Goal: Transaction & Acquisition: Purchase product/service

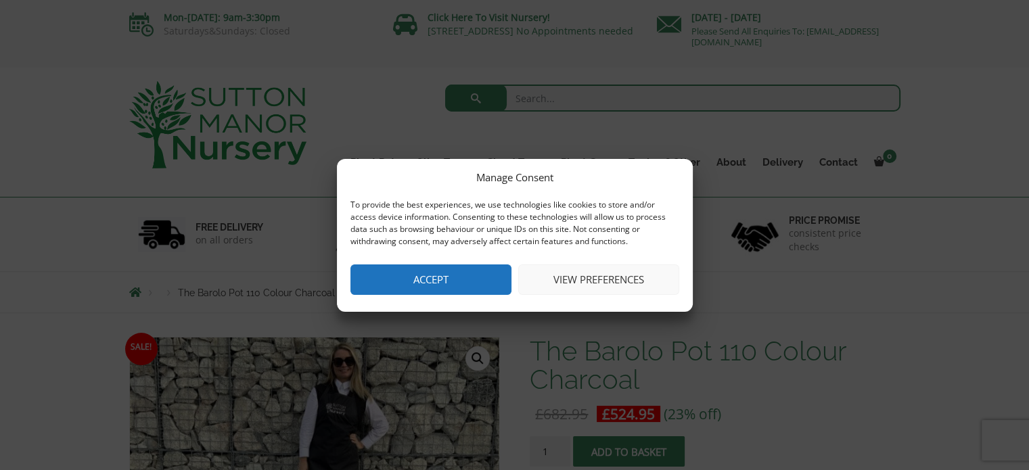
click at [441, 276] on button "Accept" at bounding box center [430, 279] width 161 height 30
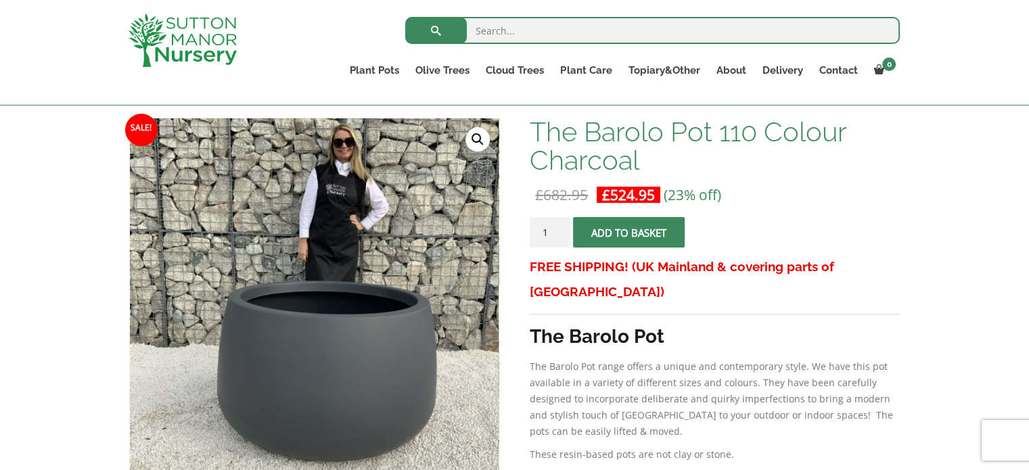
scroll to position [156, 0]
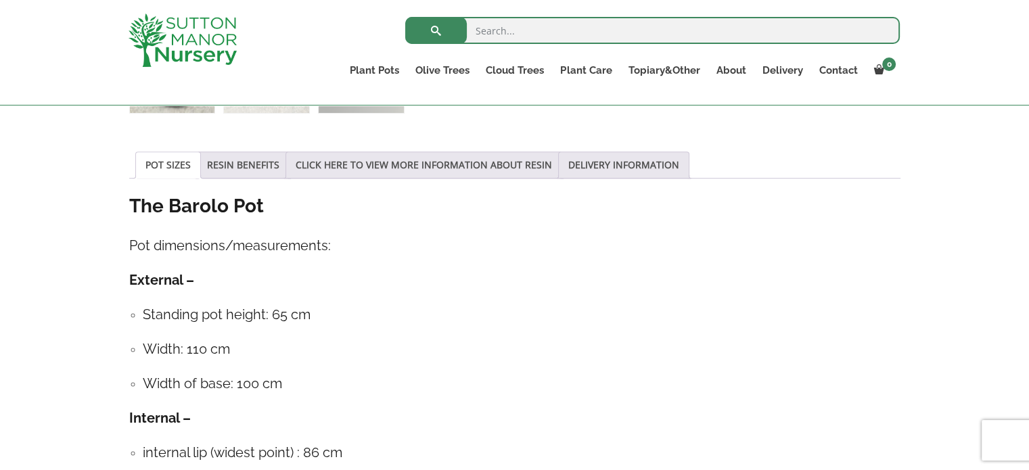
scroll to position [676, 0]
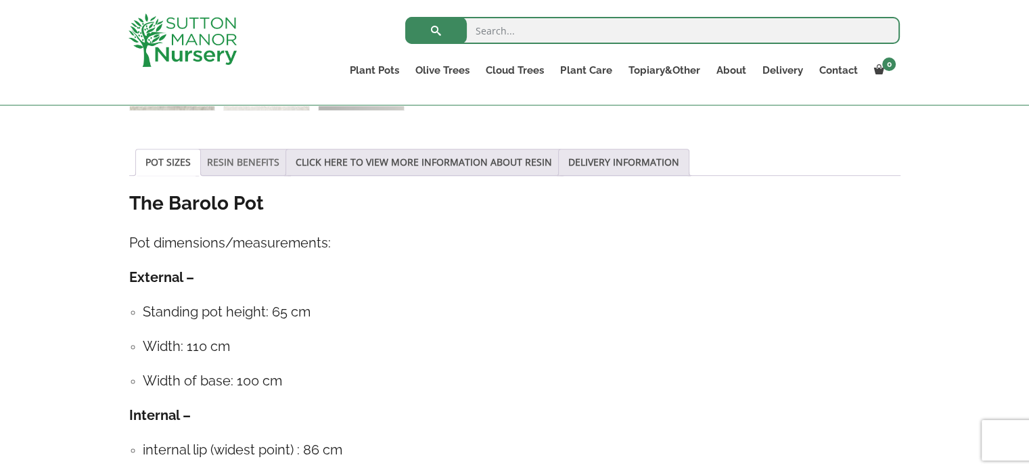
click at [226, 160] on link "RESIN BENEFITS" at bounding box center [243, 162] width 72 height 26
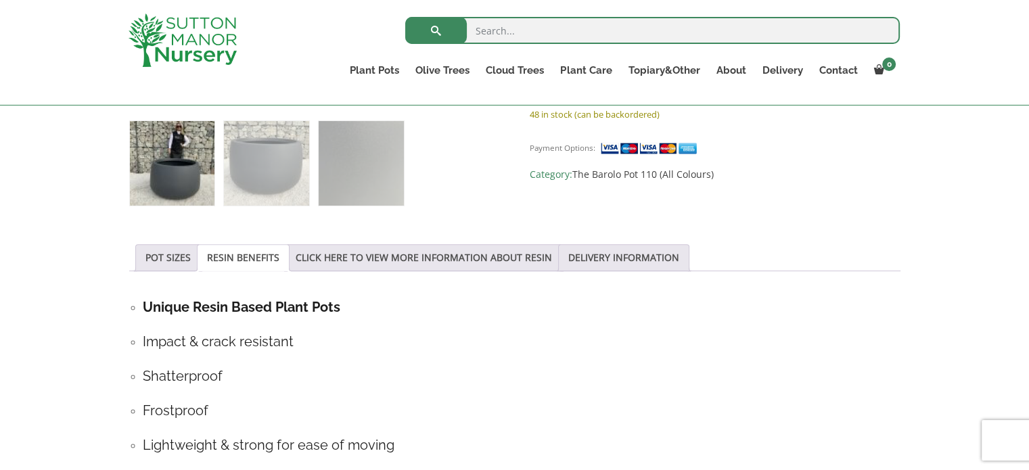
scroll to position [582, 0]
click at [411, 262] on link "CLICK HERE TO VIEW MORE INFORMATION ABOUT RESIN" at bounding box center [424, 257] width 256 height 26
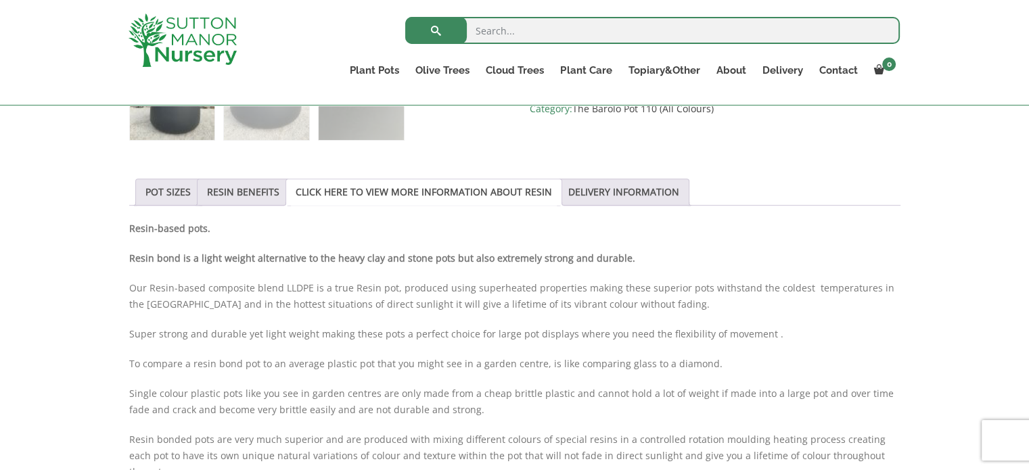
scroll to position [662, 0]
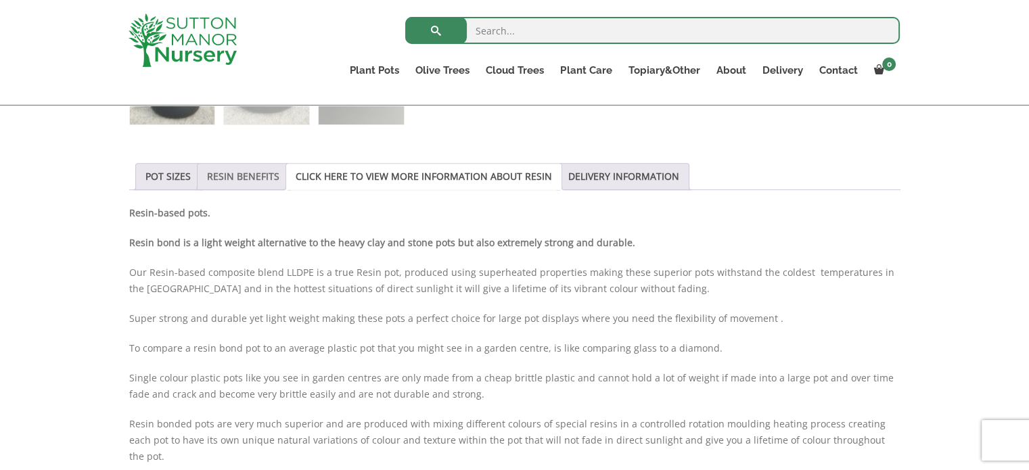
click at [223, 170] on link "RESIN BENEFITS" at bounding box center [243, 177] width 72 height 26
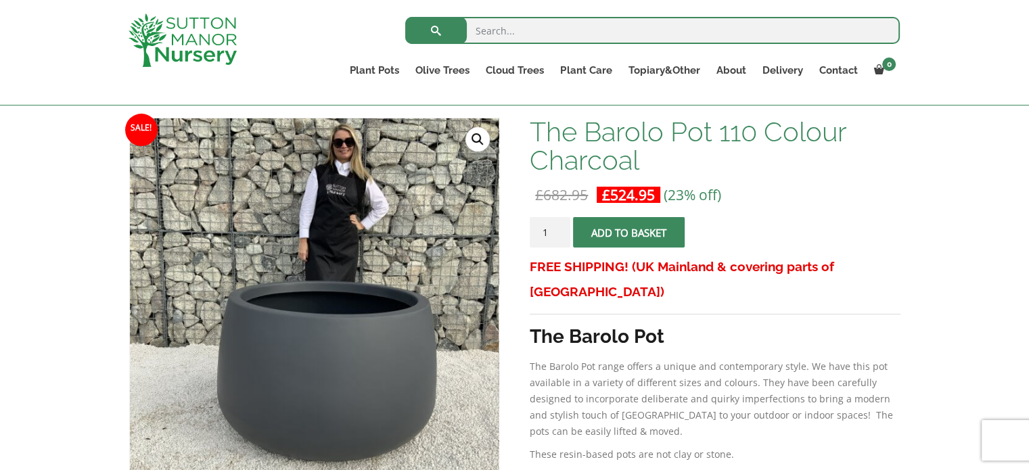
scroll to position [200, 0]
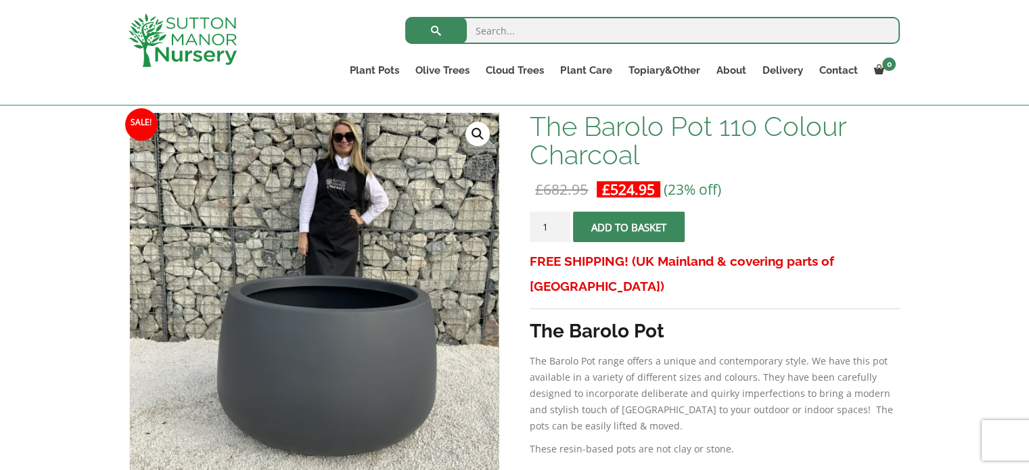
drag, startPoint x: 1031, startPoint y: 108, endPoint x: 770, endPoint y: 224, distance: 285.8
click at [770, 224] on form "The Barolo Pot 110 Colour Charcoal quantity 1 Add to basket" at bounding box center [715, 230] width 370 height 37
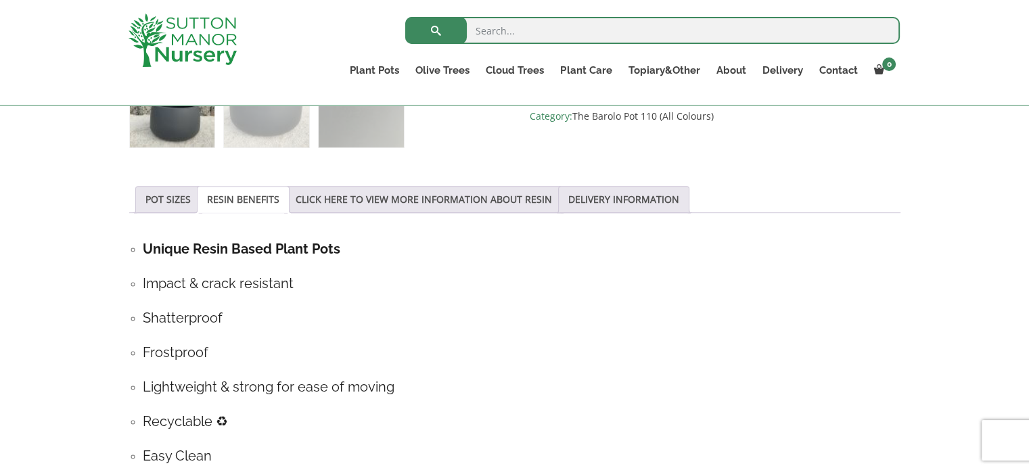
scroll to position [657, 0]
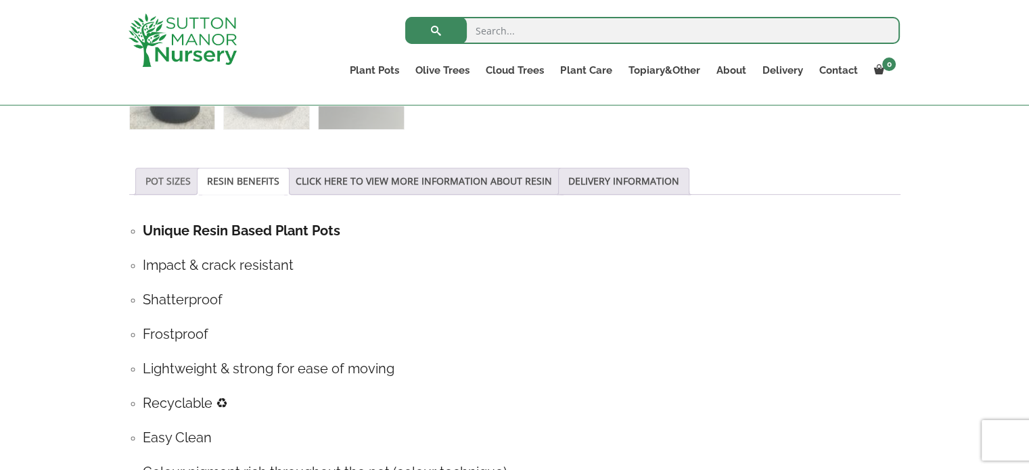
click at [174, 189] on link "POT SIZES" at bounding box center [167, 181] width 45 height 26
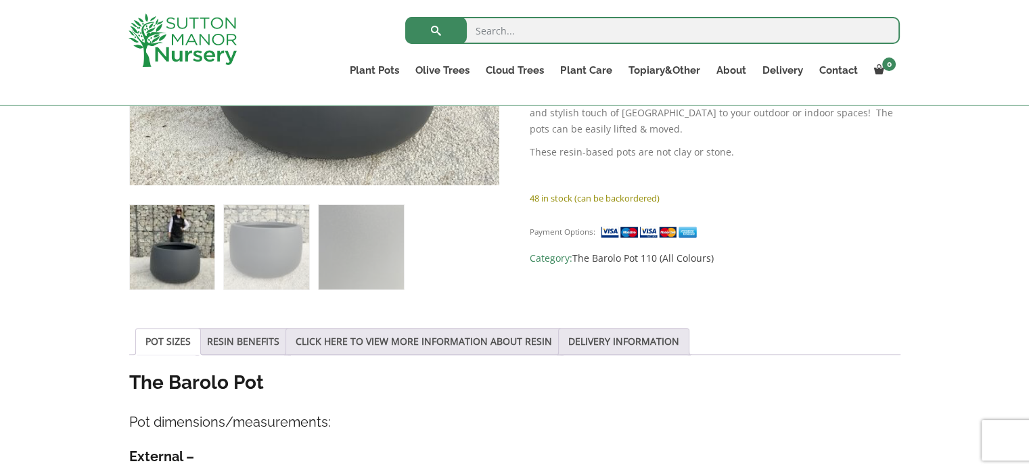
scroll to position [489, 0]
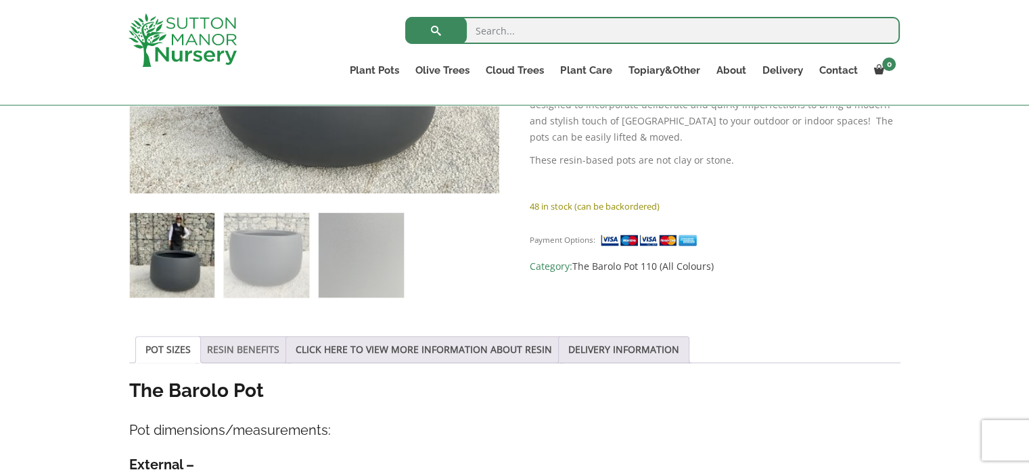
click at [254, 342] on link "RESIN BENEFITS" at bounding box center [243, 350] width 72 height 26
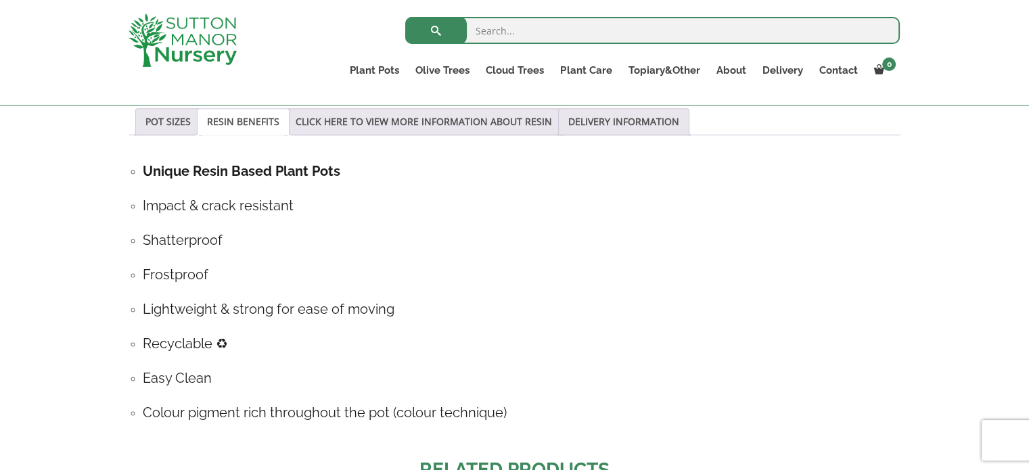
scroll to position [714, 0]
